Goal: Information Seeking & Learning: Learn about a topic

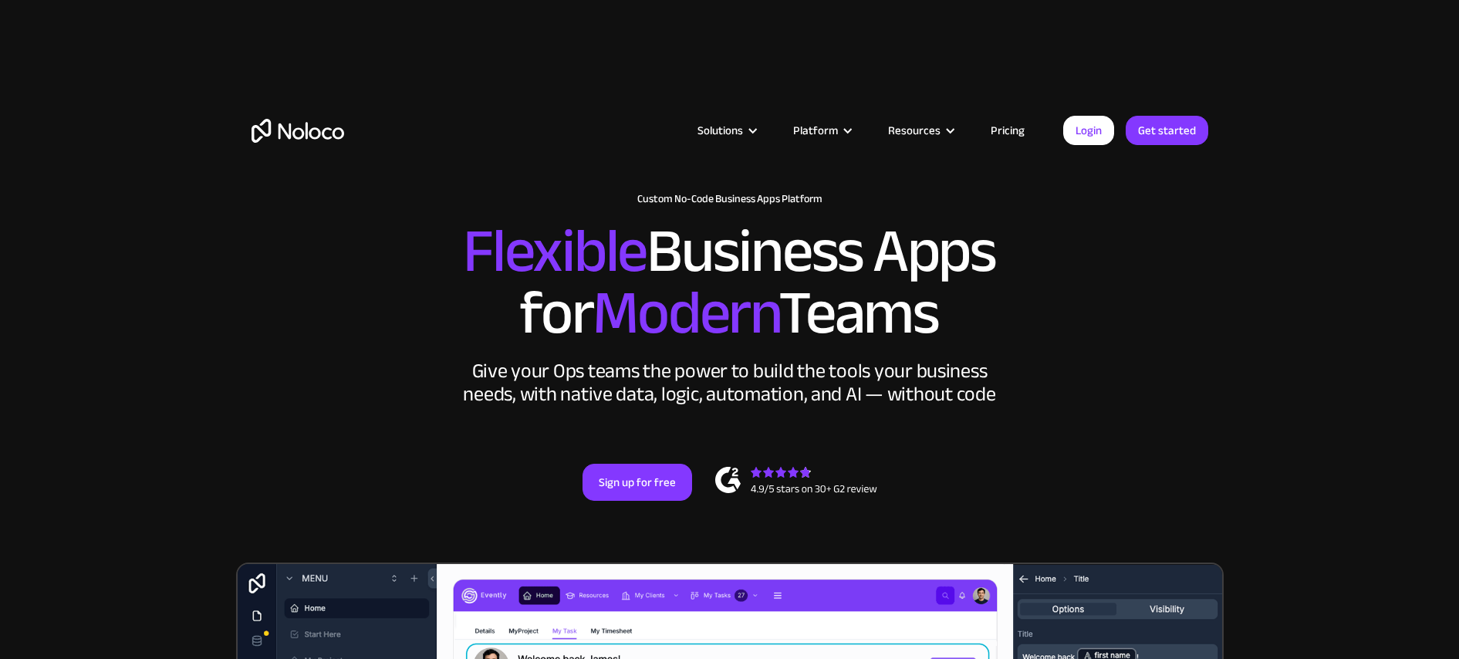
click at [1012, 138] on link "Pricing" at bounding box center [1008, 130] width 73 height 20
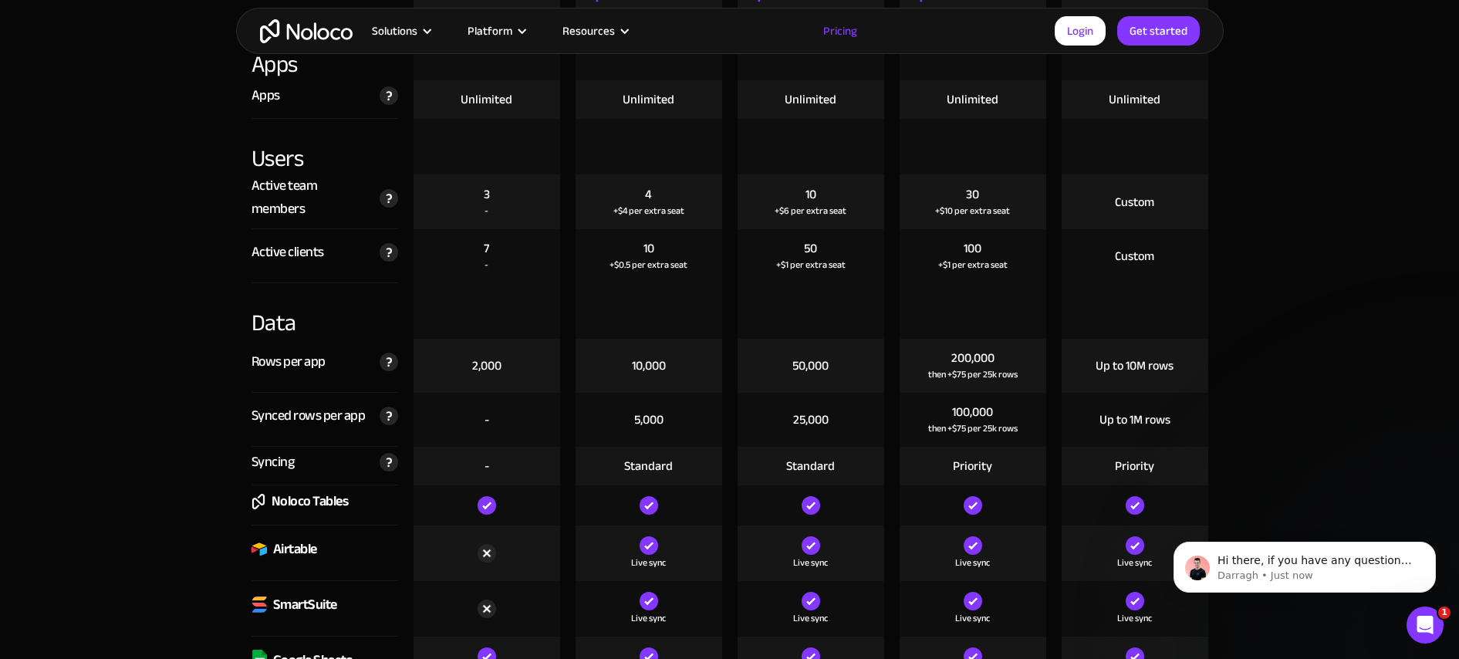
scroll to position [1972, 0]
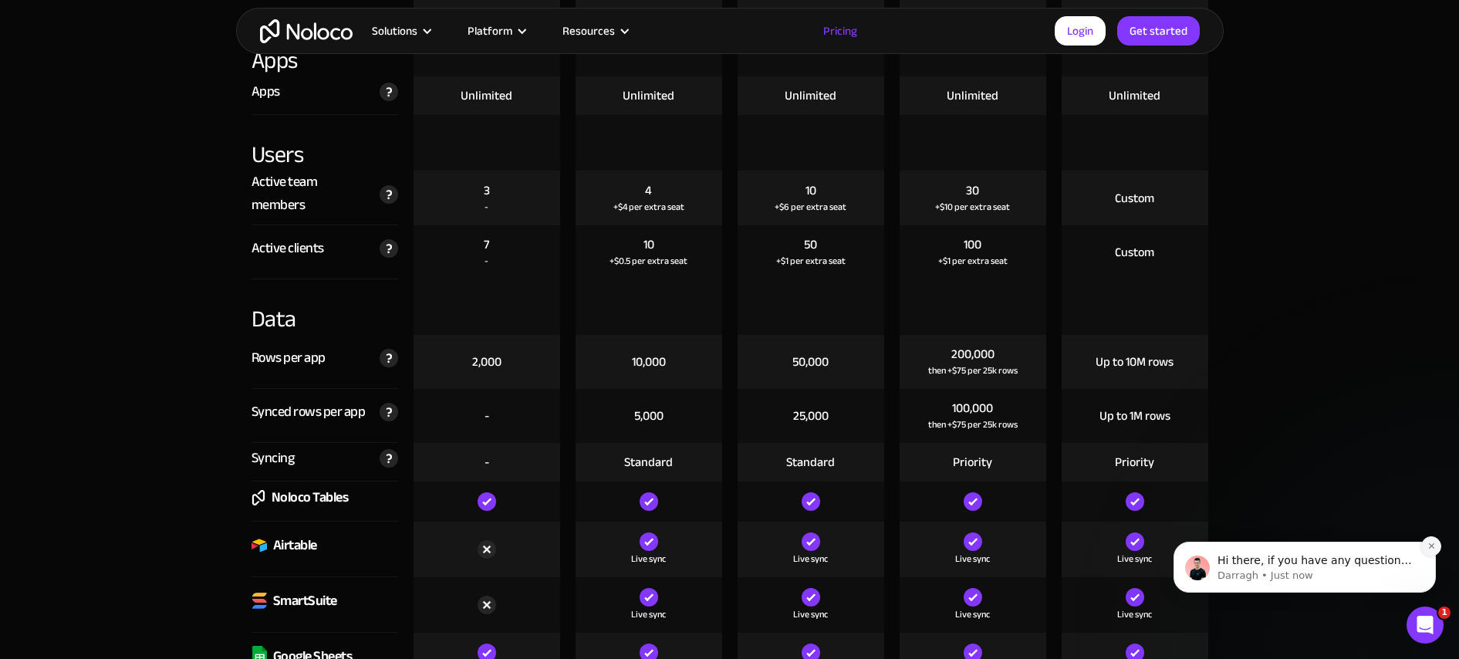
click at [1435, 550] on icon "Dismiss notification" at bounding box center [1432, 546] width 8 height 8
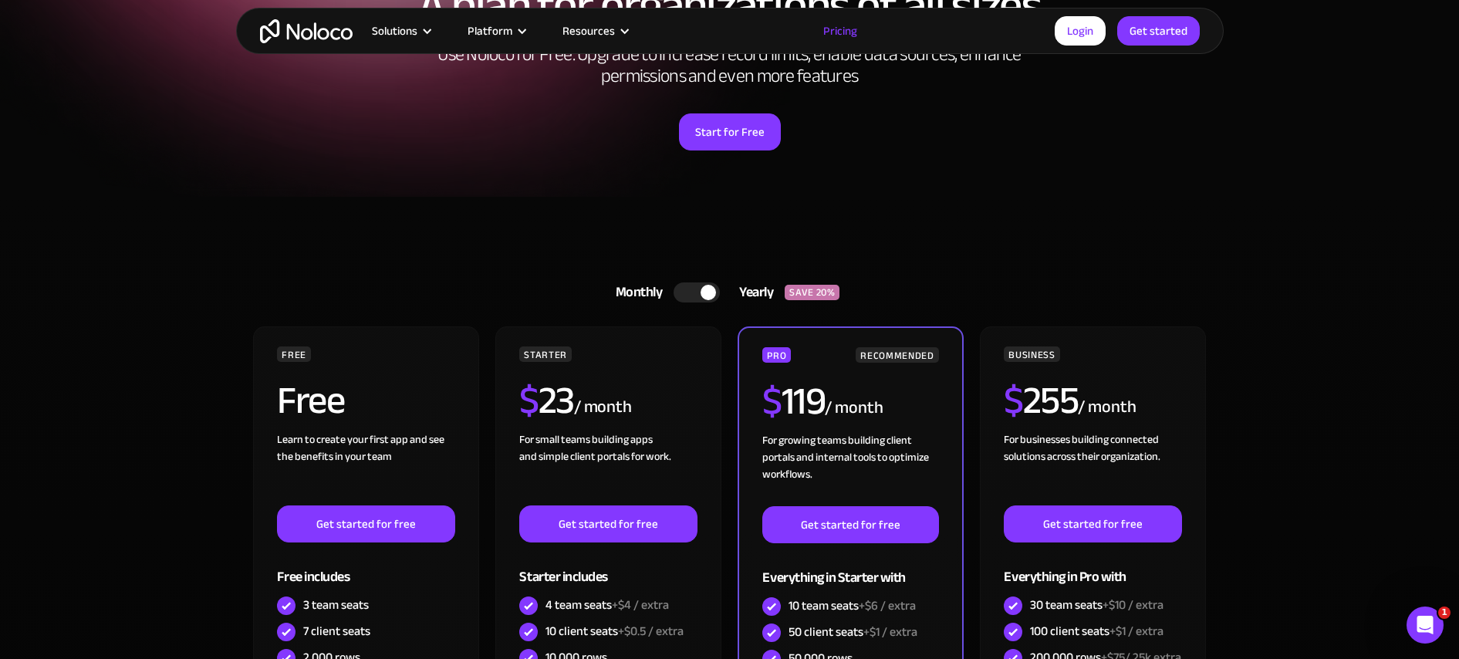
scroll to position [216, 0]
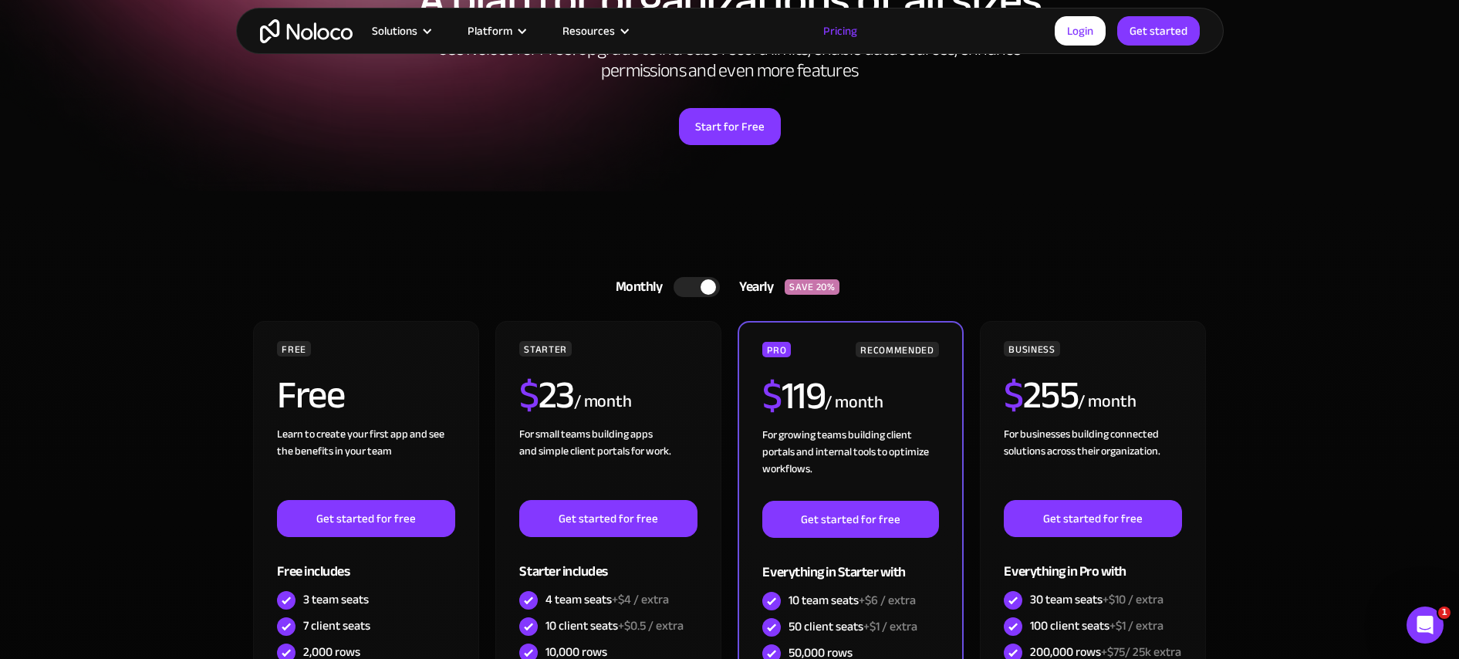
click at [688, 282] on div at bounding box center [697, 287] width 46 height 20
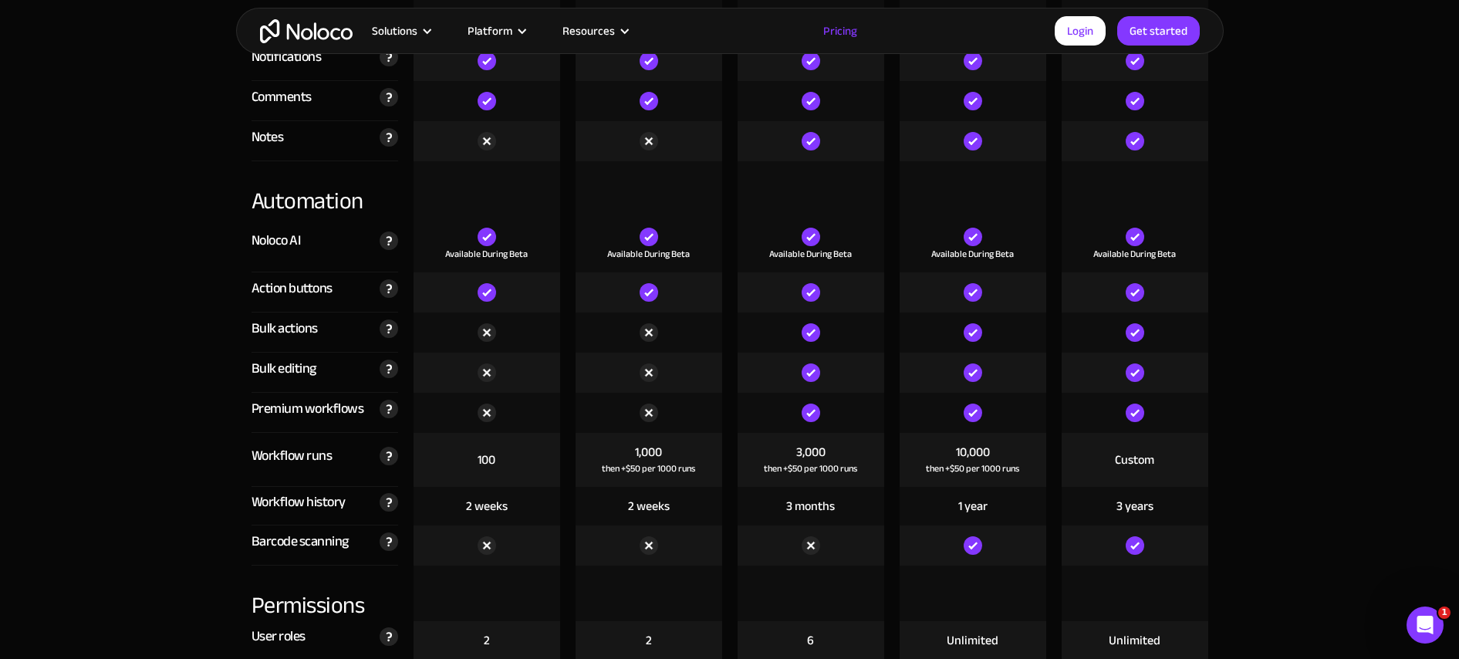
scroll to position [3017, 0]
